Goal: Use online tool/utility

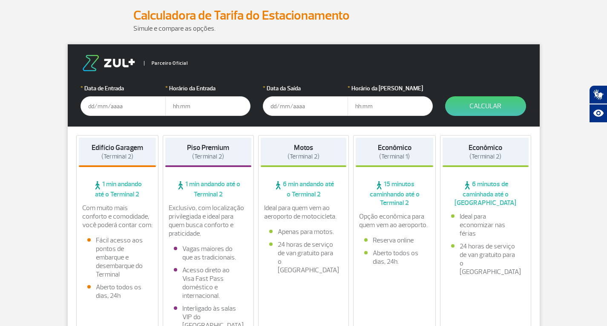
scroll to position [128, 0]
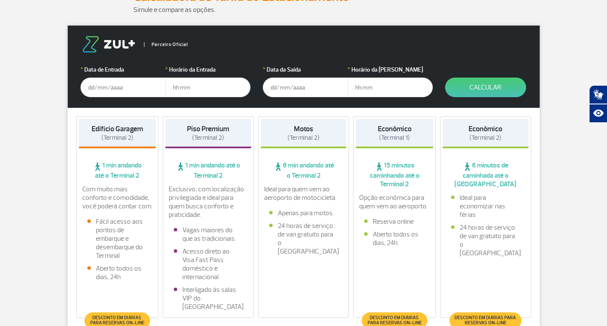
click at [113, 90] on input "text" at bounding box center [122, 87] width 85 height 20
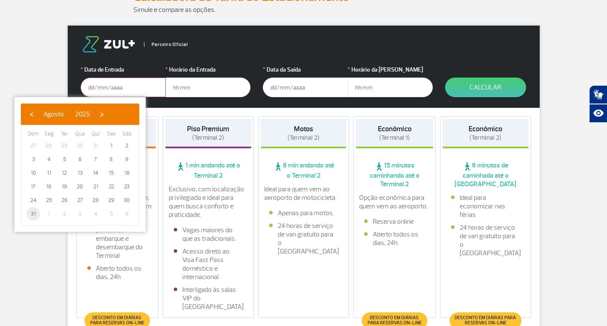
click at [32, 214] on span "31" at bounding box center [33, 214] width 14 height 14
type input "[DATE]"
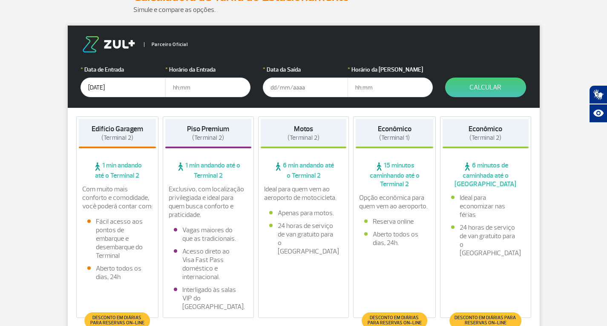
click at [195, 88] on input "text" at bounding box center [207, 87] width 85 height 20
type input "15:00"
click at [272, 85] on input "text" at bounding box center [305, 87] width 85 height 20
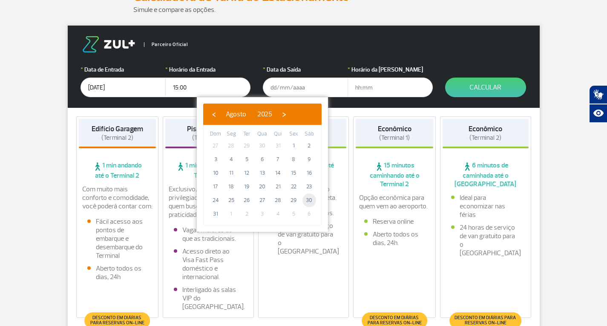
click at [310, 201] on span "30" at bounding box center [309, 200] width 14 height 14
type input "30/08/2025"
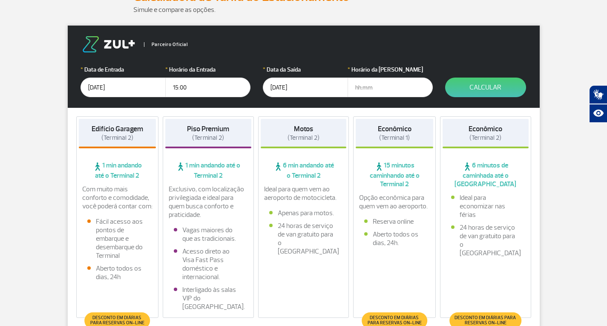
click at [373, 87] on input "text" at bounding box center [389, 87] width 85 height 20
type input "19:00"
click at [485, 87] on button "Calcular" at bounding box center [485, 87] width 81 height 20
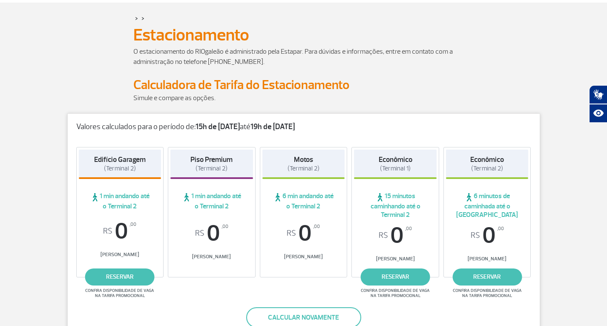
scroll to position [0, 0]
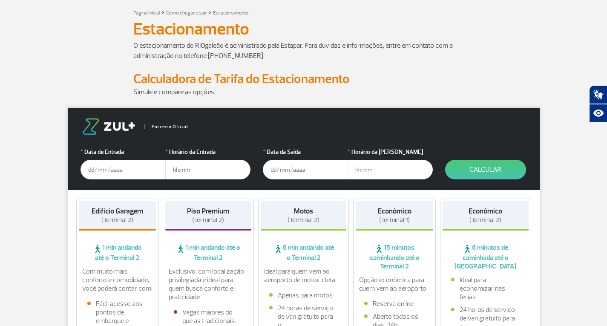
scroll to position [43, 0]
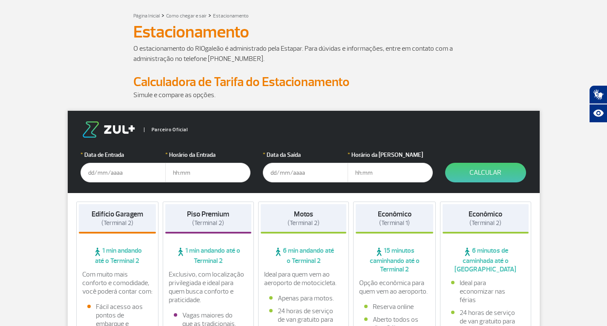
click at [119, 174] on input "text" at bounding box center [122, 173] width 85 height 20
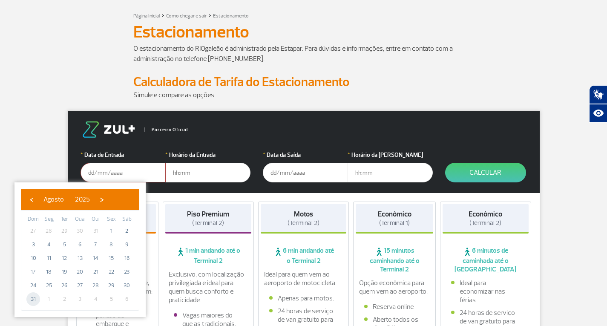
click at [31, 296] on span "31" at bounding box center [33, 299] width 14 height 14
type input "[DATE]"
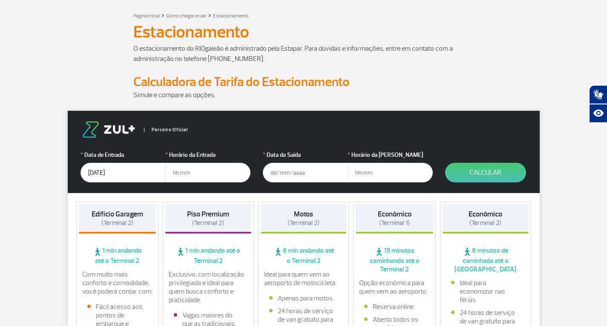
click at [301, 166] on input "text" at bounding box center [305, 173] width 85 height 20
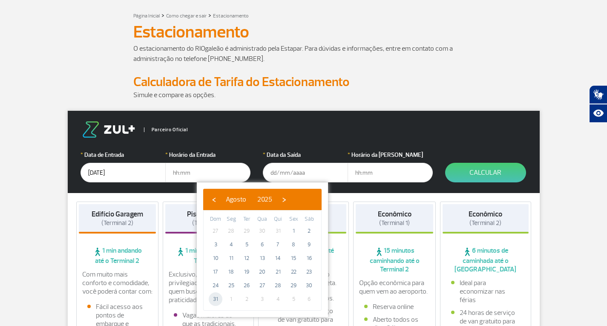
click at [213, 295] on span "31" at bounding box center [216, 299] width 14 height 14
type input "[DATE]"
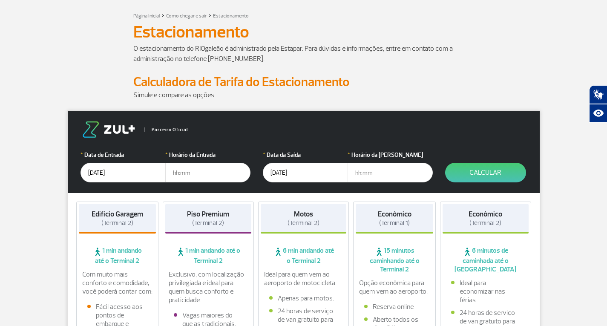
click at [186, 170] on input "text" at bounding box center [207, 173] width 85 height 20
type input "14:00"
click at [378, 172] on input "text" at bounding box center [389, 173] width 85 height 20
type input "19:00"
click at [455, 175] on button "Calcular" at bounding box center [485, 173] width 81 height 20
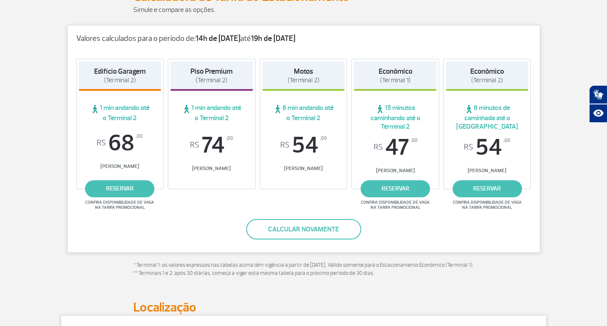
scroll to position [85, 0]
